Goal: Transaction & Acquisition: Book appointment/travel/reservation

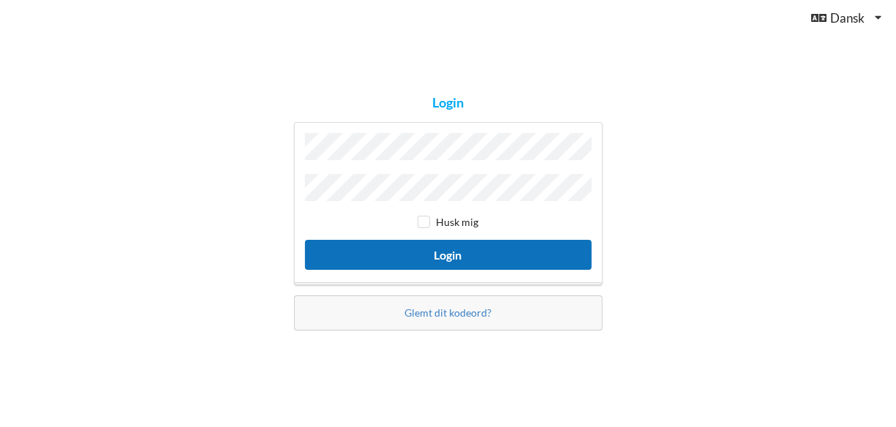
click at [424, 256] on button "Login" at bounding box center [448, 255] width 287 height 30
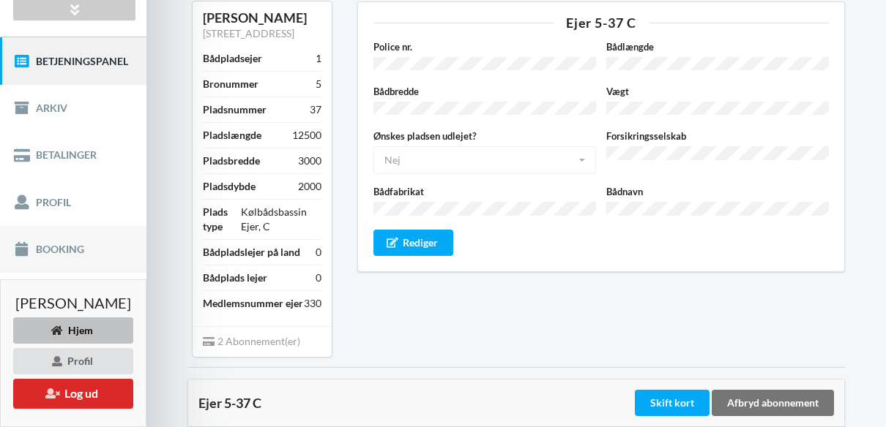
click at [84, 261] on link "Booking" at bounding box center [73, 249] width 146 height 47
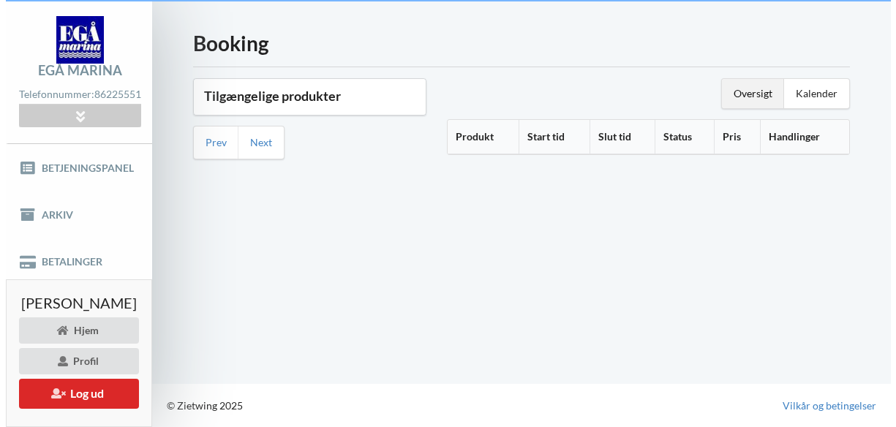
scroll to position [48, 0]
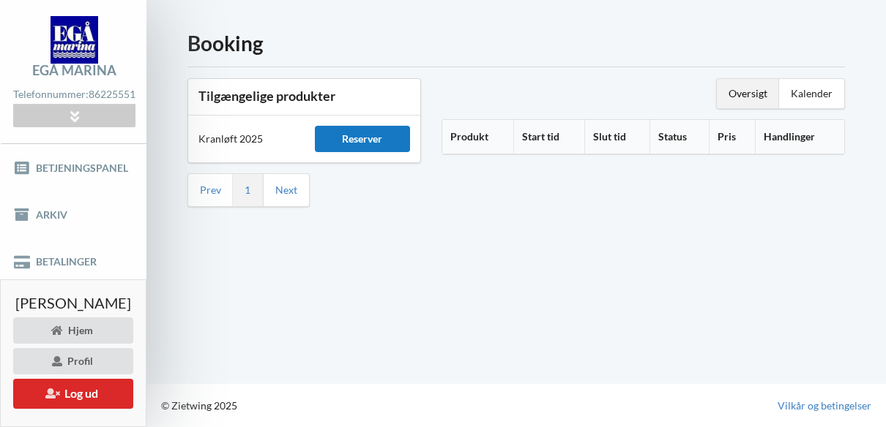
click at [361, 126] on div "Reserver" at bounding box center [363, 139] width 96 height 26
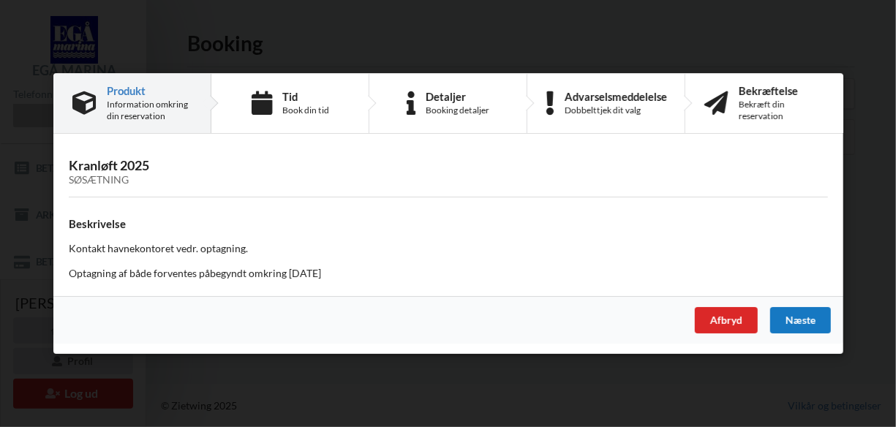
click at [812, 322] on div "Næste" at bounding box center [800, 320] width 61 height 26
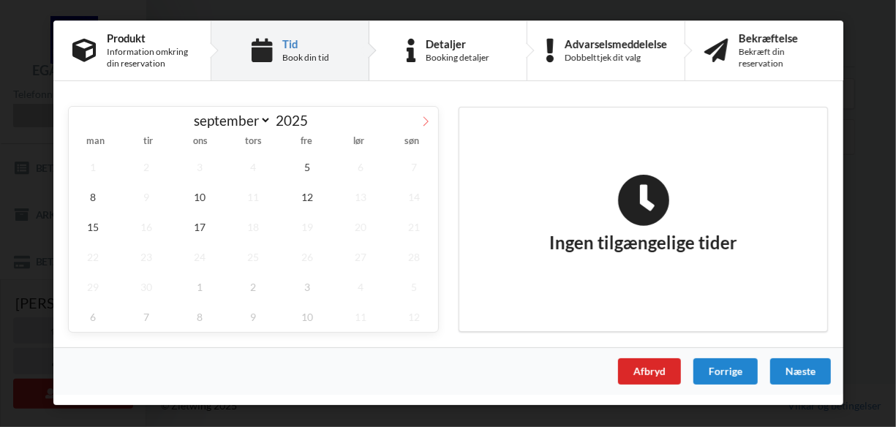
click at [424, 122] on icon at bounding box center [426, 121] width 10 height 10
select select "9"
click at [263, 225] on span "16" at bounding box center [253, 227] width 48 height 30
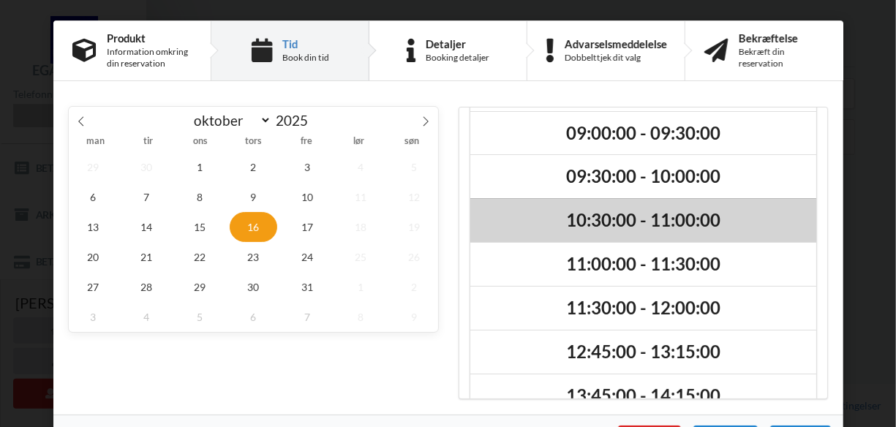
scroll to position [73, 0]
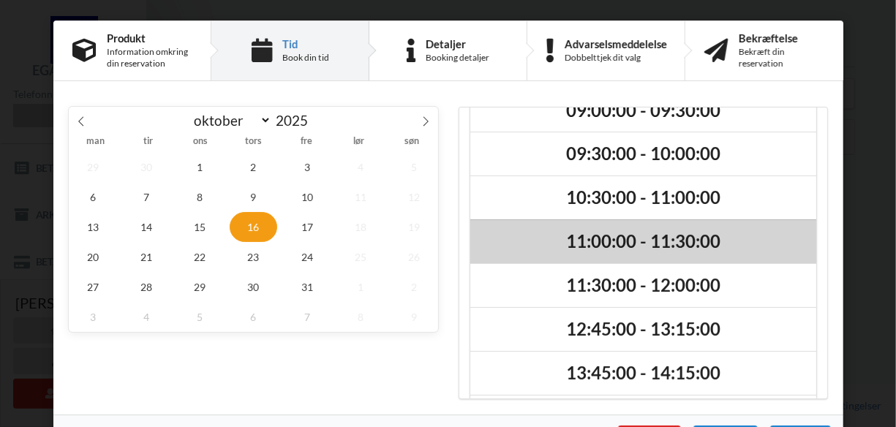
click at [586, 239] on h2 "11:00:00 - 11:30:00" at bounding box center [644, 242] width 326 height 23
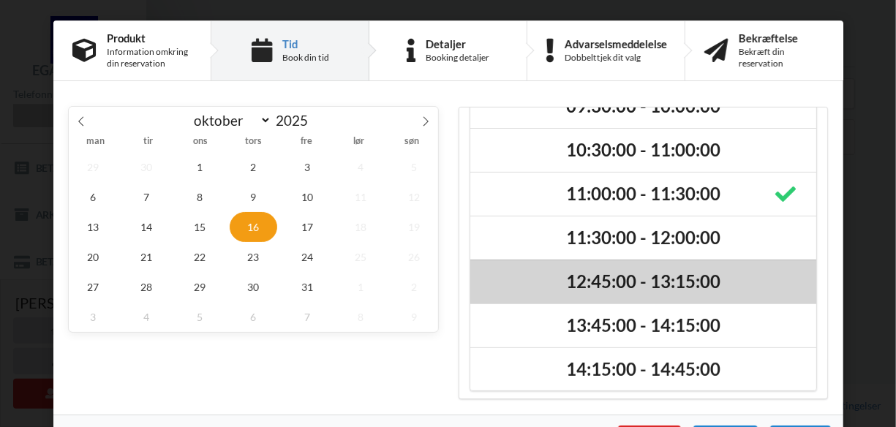
scroll to position [44, 0]
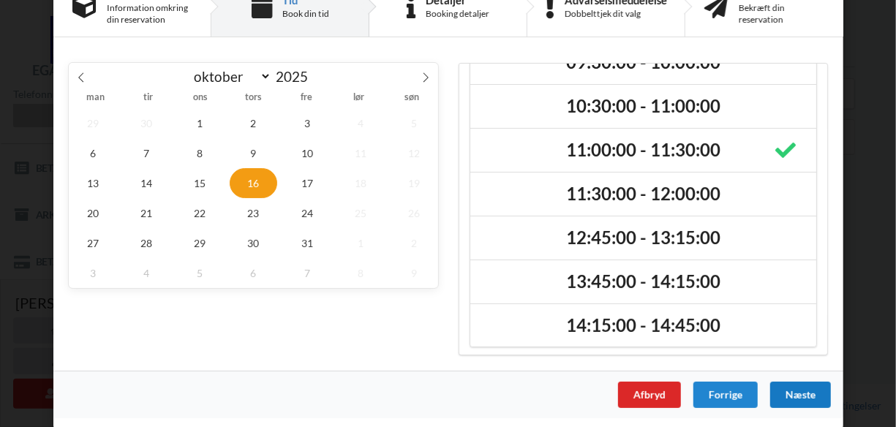
click at [782, 391] on div "Næste" at bounding box center [800, 395] width 61 height 26
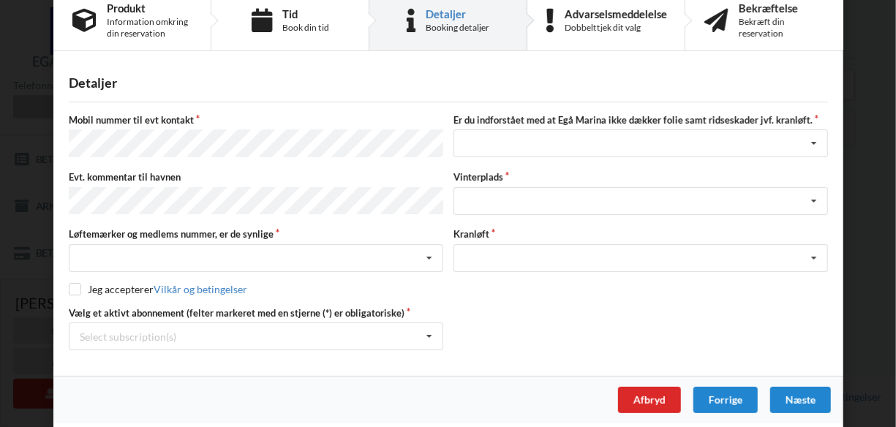
scroll to position [0, 0]
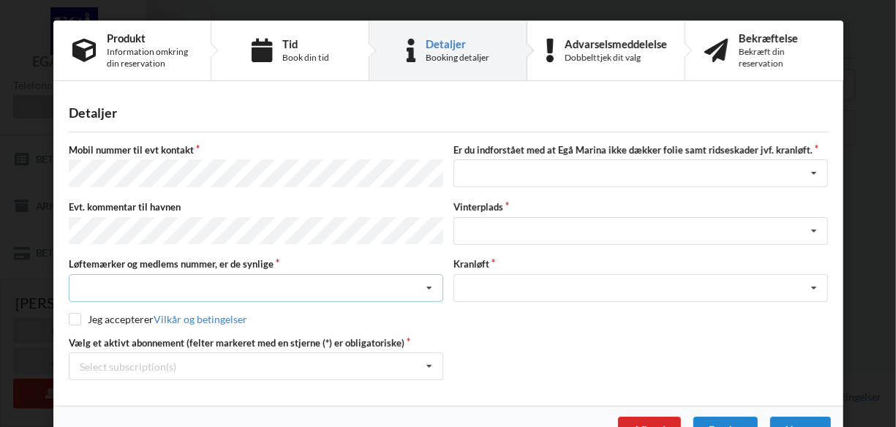
click at [427, 275] on icon at bounding box center [430, 288] width 22 height 27
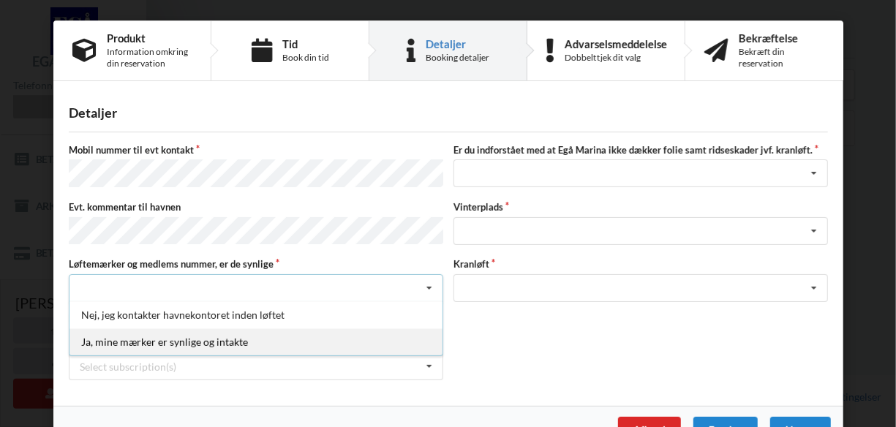
click at [173, 334] on div "Ja, mine mærker er synlige og intakte" at bounding box center [256, 342] width 373 height 27
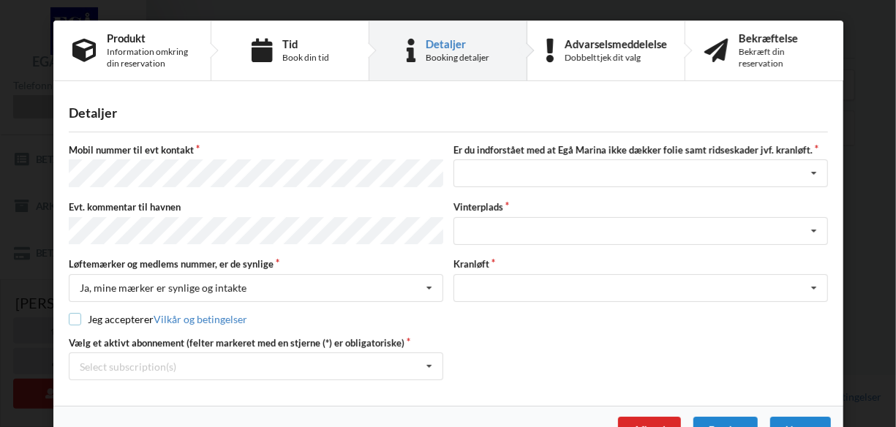
click at [73, 313] on input "checkbox" at bounding box center [75, 319] width 12 height 12
checkbox input "true"
click at [812, 173] on icon at bounding box center [815, 173] width 22 height 27
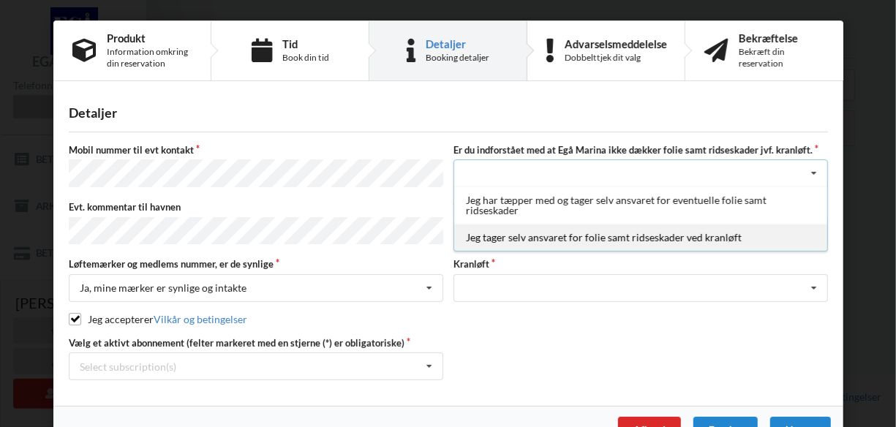
click at [597, 234] on div "Jeg tager selv ansvaret for folie samt ridseskader ved kranløft" at bounding box center [640, 237] width 373 height 27
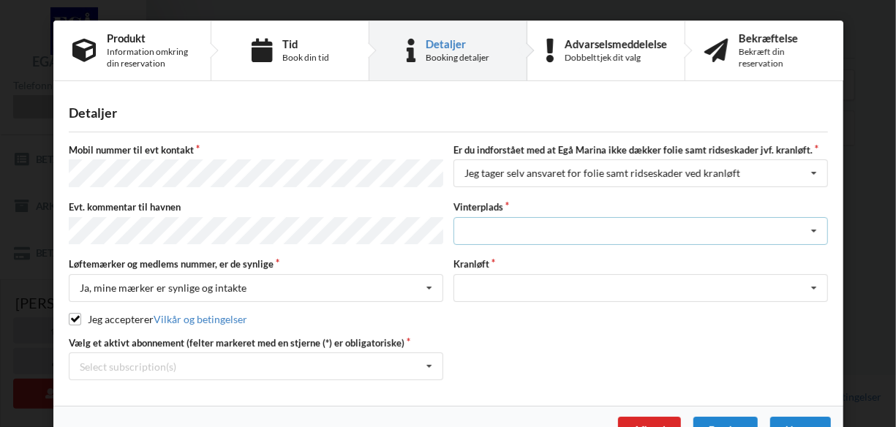
click at [700, 235] on div "Landplads nr. 1 Landplads nr. 2 Landplads nr.3 Landplads nr. 4 Landplads nr. 5 …" at bounding box center [641, 231] width 375 height 28
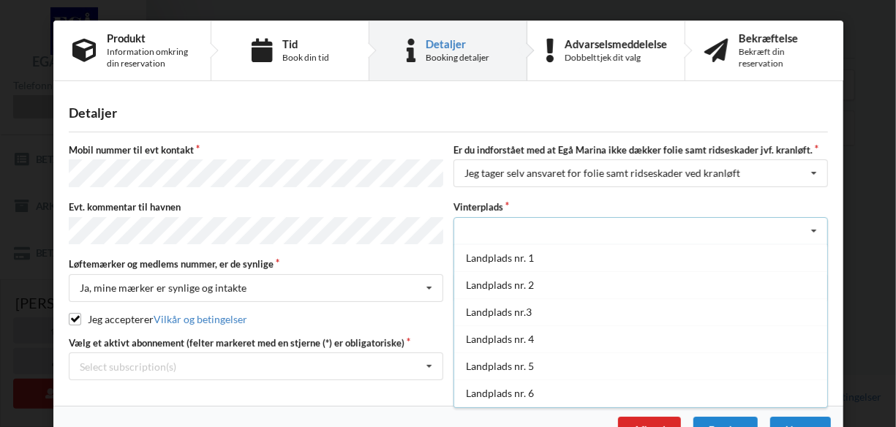
click at [700, 235] on div "Landplads nr. 1 Landplads nr. 2 Landplads nr.3 Landplads nr. 4 Landplads nr. 5 …" at bounding box center [641, 231] width 375 height 28
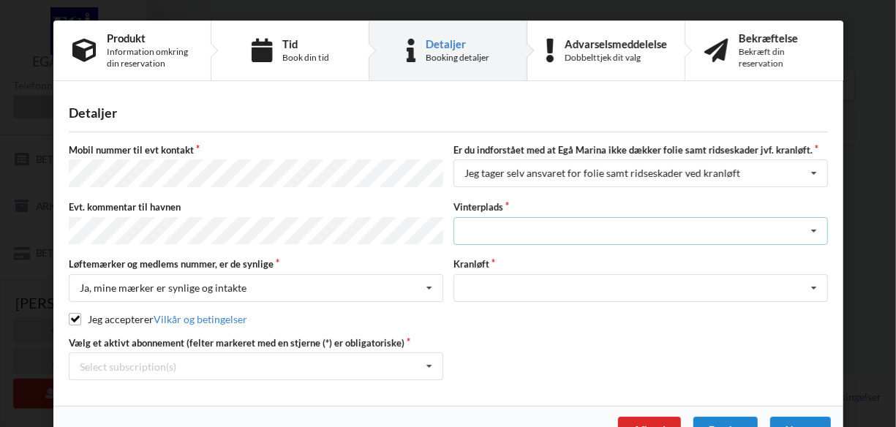
click at [812, 228] on icon at bounding box center [815, 231] width 22 height 27
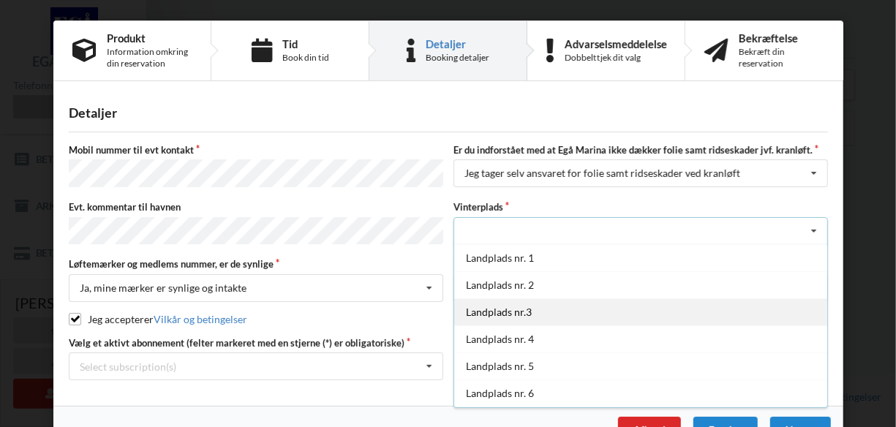
scroll to position [158, 0]
